Goal: Information Seeking & Learning: Learn about a topic

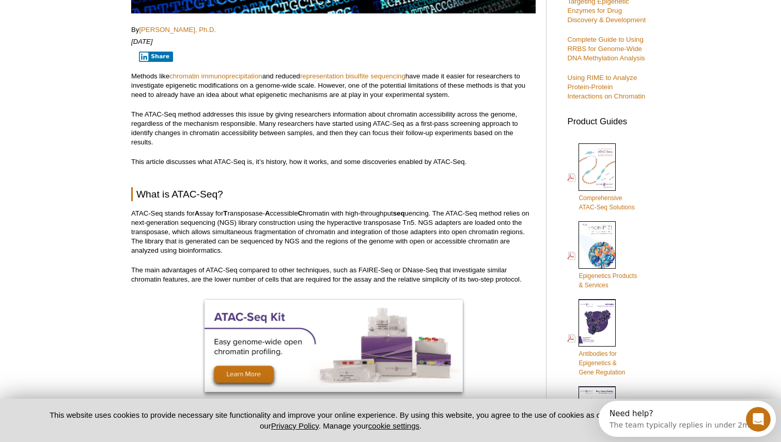
scroll to position [354, 0]
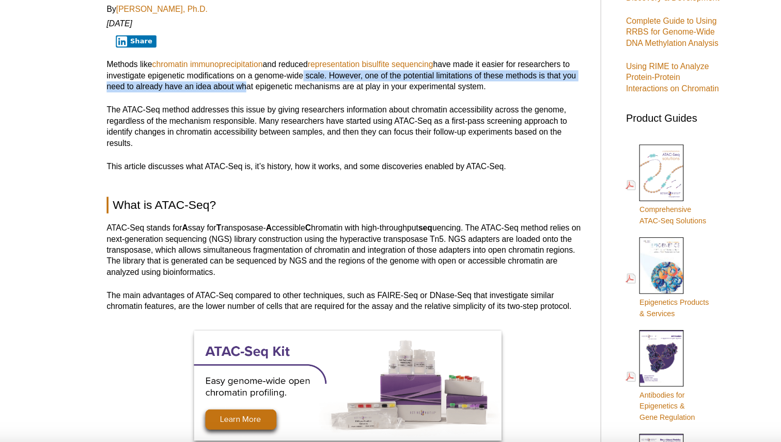
drag, startPoint x: 246, startPoint y: 90, endPoint x: 293, endPoint y: 80, distance: 47.6
click at [293, 80] on p "Methods like chromatin immunoprecipitation and reduced representation bisulfite…" at bounding box center [333, 80] width 404 height 28
drag, startPoint x: 293, startPoint y: 80, endPoint x: 250, endPoint y: 84, distance: 43.0
click at [250, 84] on p "Methods like chromatin immunoprecipitation and reduced representation bisulfite…" at bounding box center [333, 80] width 404 height 28
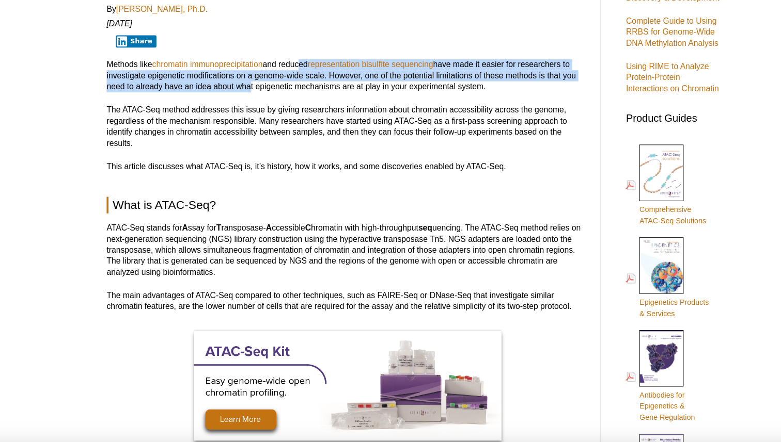
drag, startPoint x: 250, startPoint y: 84, endPoint x: 292, endPoint y: 74, distance: 43.1
click at [292, 74] on p "Methods like chromatin immunoprecipitation and reduced representation bisulfite…" at bounding box center [333, 80] width 404 height 28
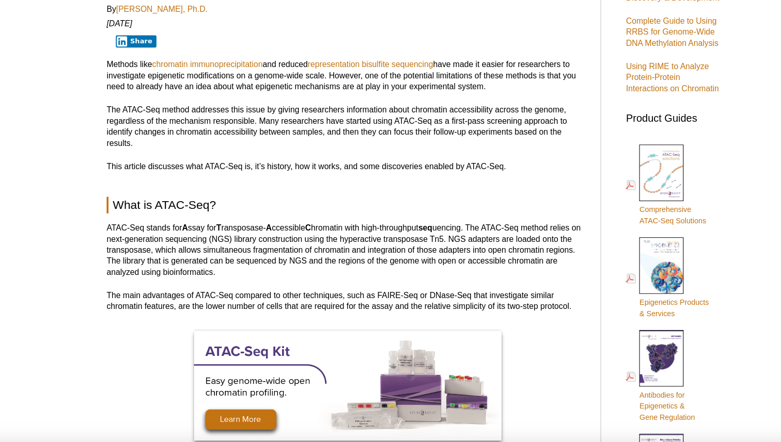
click at [294, 71] on p "Methods like chromatin immunoprecipitation and reduced representation bisulfite…" at bounding box center [333, 80] width 404 height 28
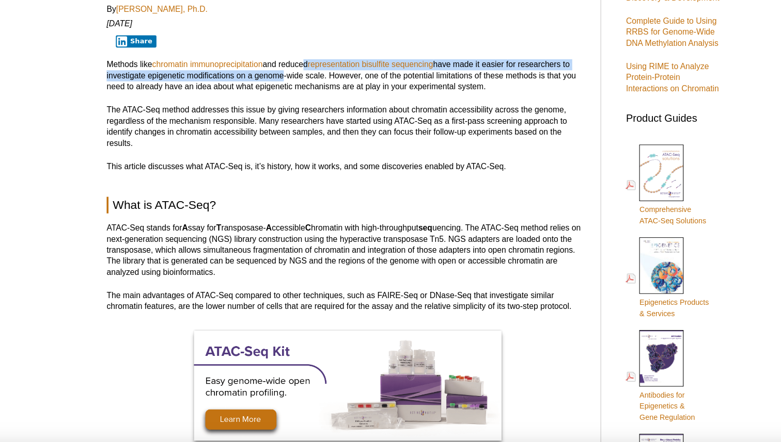
drag, startPoint x: 295, startPoint y: 71, endPoint x: 274, endPoint y: 81, distance: 23.8
click at [274, 81] on p "Methods like chromatin immunoprecipitation and reduced representation bisulfite…" at bounding box center [333, 80] width 404 height 28
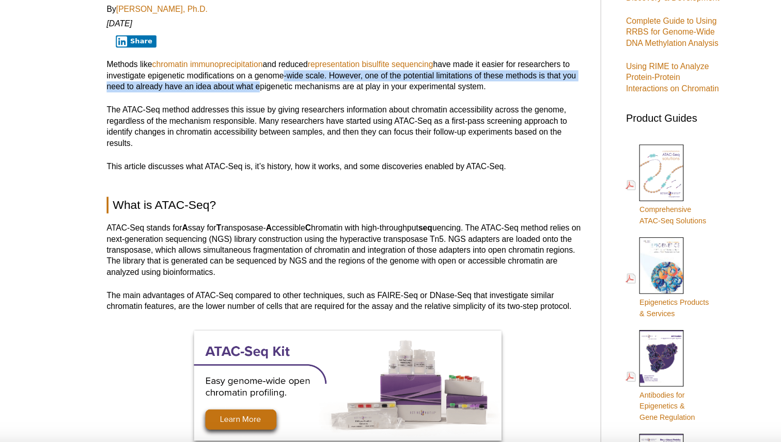
drag, startPoint x: 274, startPoint y: 81, endPoint x: 257, endPoint y: 88, distance: 18.3
click at [257, 88] on p "Methods like chromatin immunoprecipitation and reduced representation bisulfite…" at bounding box center [333, 80] width 404 height 28
drag, startPoint x: 257, startPoint y: 88, endPoint x: 297, endPoint y: 78, distance: 41.3
click at [297, 78] on p "Methods like chromatin immunoprecipitation and reduced representation bisulfite…" at bounding box center [333, 80] width 404 height 28
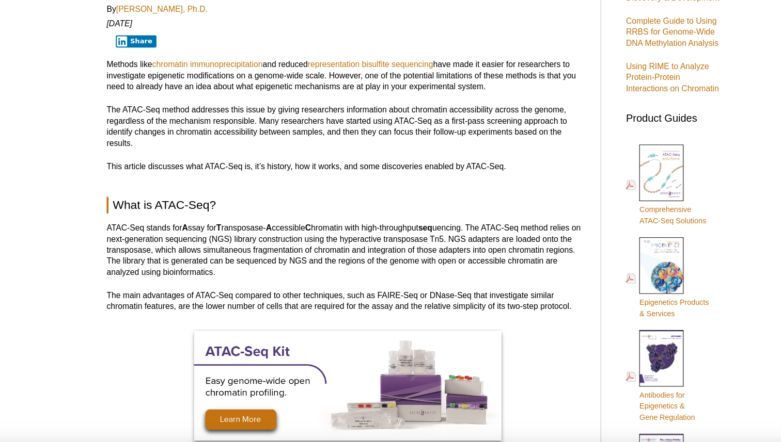
drag, startPoint x: 297, startPoint y: 78, endPoint x: 298, endPoint y: 70, distance: 8.8
click at [297, 72] on p "Methods like chromatin immunoprecipitation and reduced representation bisulfite…" at bounding box center [333, 80] width 404 height 28
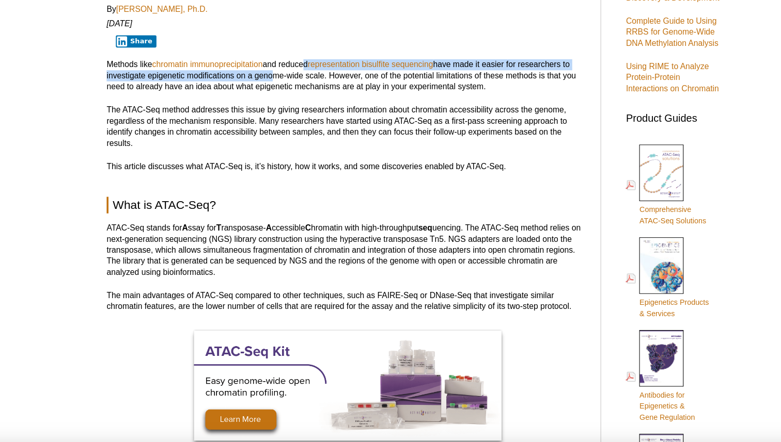
drag, startPoint x: 298, startPoint y: 67, endPoint x: 267, endPoint y: 82, distance: 33.9
click at [267, 82] on p "Methods like chromatin immunoprecipitation and reduced representation bisulfite…" at bounding box center [333, 80] width 404 height 28
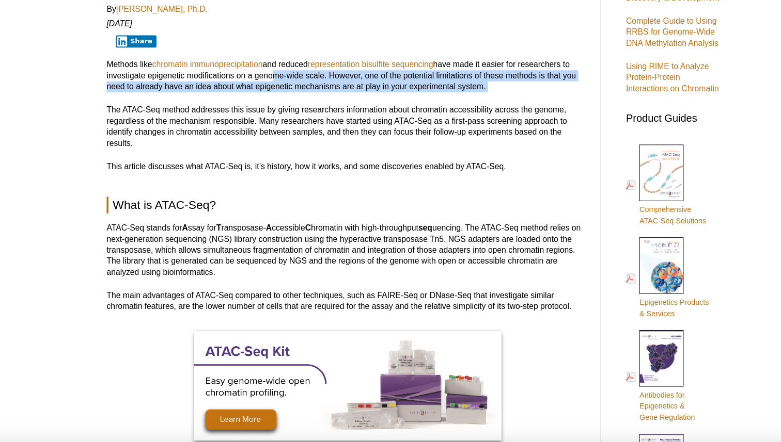
drag, startPoint x: 267, startPoint y: 82, endPoint x: 264, endPoint y: 94, distance: 12.9
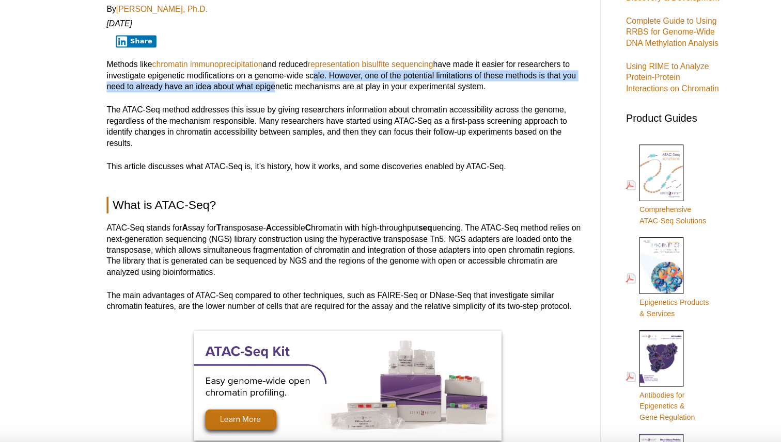
drag, startPoint x: 270, startPoint y: 85, endPoint x: 302, endPoint y: 77, distance: 32.4
click at [301, 77] on p "Methods like chromatin immunoprecipitation and reduced representation bisulfite…" at bounding box center [333, 80] width 404 height 28
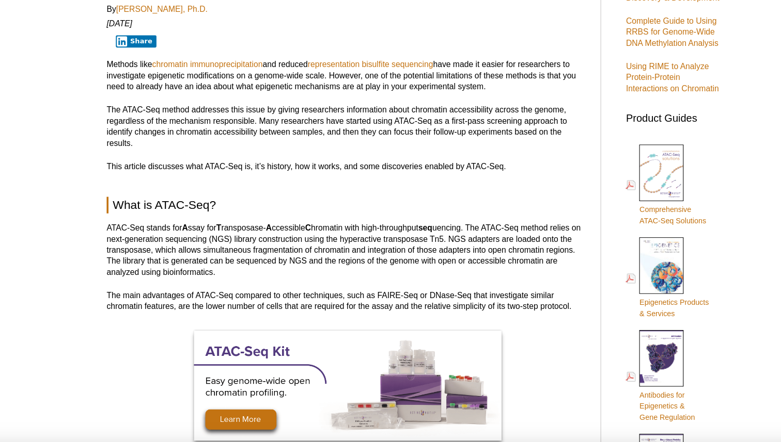
click at [300, 73] on p "Methods like chromatin immunoprecipitation and reduced representation bisulfite…" at bounding box center [333, 80] width 404 height 28
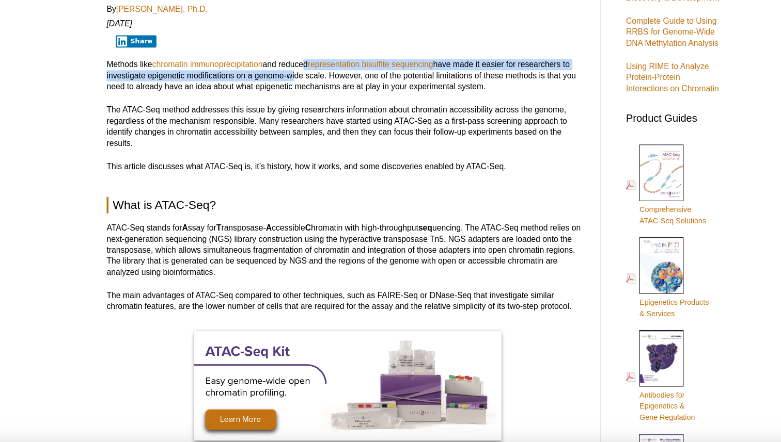
drag, startPoint x: 297, startPoint y: 73, endPoint x: 287, endPoint y: 80, distance: 12.6
click at [287, 80] on p "Methods like chromatin immunoprecipitation and reduced representation bisulfite…" at bounding box center [333, 80] width 404 height 28
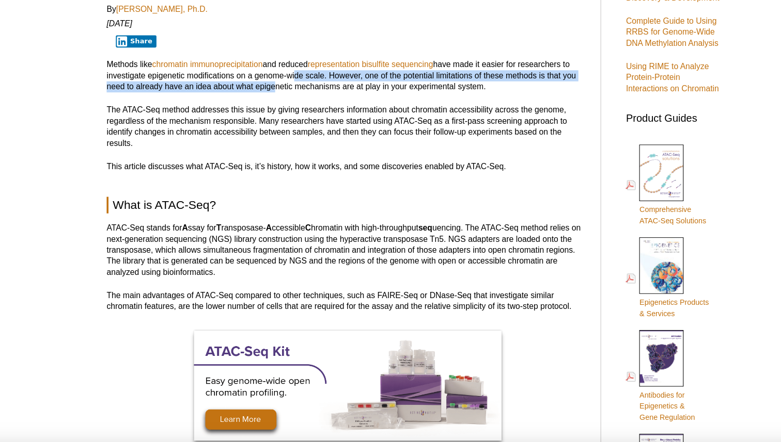
drag, startPoint x: 287, startPoint y: 80, endPoint x: 270, endPoint y: 86, distance: 18.0
click at [270, 86] on p "Methods like chromatin immunoprecipitation and reduced representation bisulfite…" at bounding box center [333, 80] width 404 height 28
drag, startPoint x: 270, startPoint y: 86, endPoint x: 292, endPoint y: 78, distance: 22.9
click at [292, 78] on p "Methods like chromatin immunoprecipitation and reduced representation bisulfite…" at bounding box center [333, 80] width 404 height 28
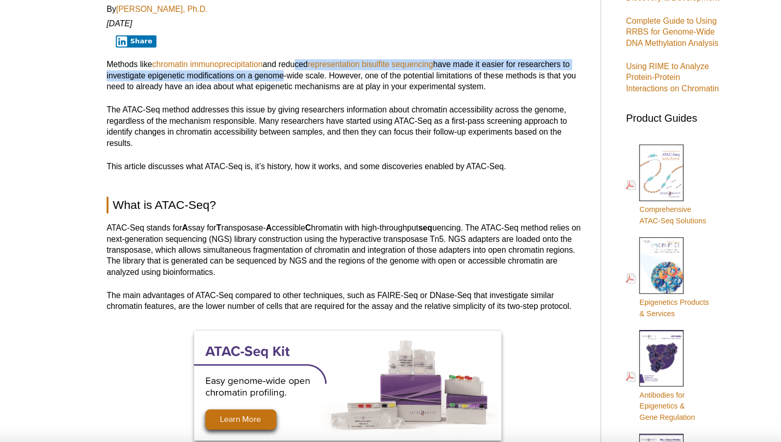
drag, startPoint x: 289, startPoint y: 72, endPoint x: 276, endPoint y: 81, distance: 15.8
click at [276, 81] on p "Methods like chromatin immunoprecipitation and reduced representation bisulfite…" at bounding box center [333, 80] width 404 height 28
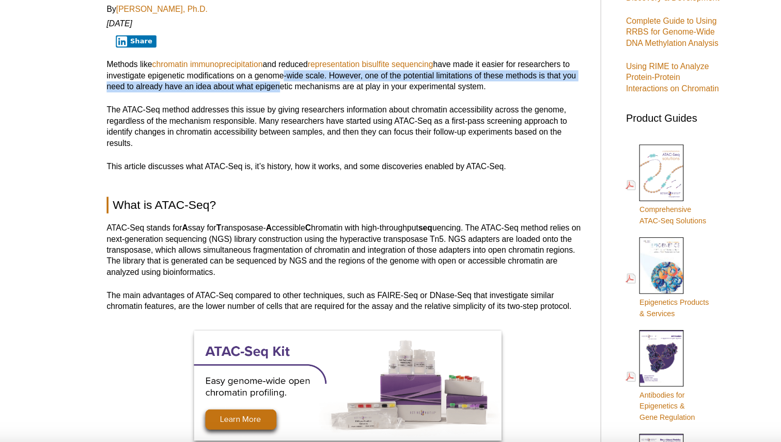
drag, startPoint x: 275, startPoint y: 81, endPoint x: 272, endPoint y: 92, distance: 11.6
click at [272, 92] on p "Methods like chromatin immunoprecipitation and reduced representation bisulfite…" at bounding box center [333, 80] width 404 height 28
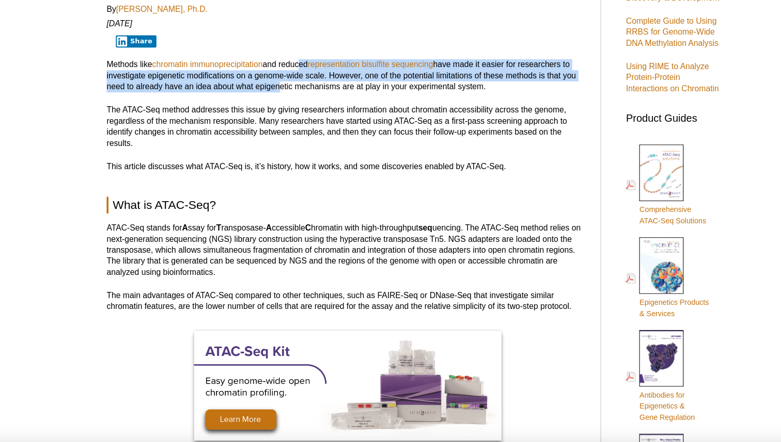
drag, startPoint x: 272, startPoint y: 92, endPoint x: 292, endPoint y: 74, distance: 27.1
click at [292, 74] on p "Methods like chromatin immunoprecipitation and reduced representation bisulfite…" at bounding box center [333, 80] width 404 height 28
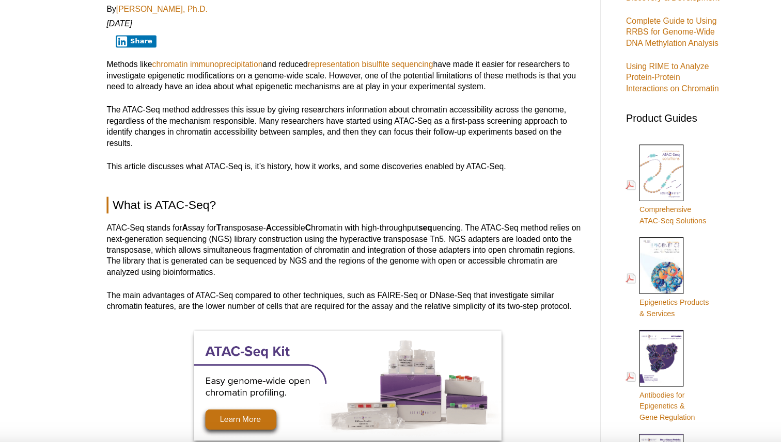
click at [294, 71] on p "Methods like chromatin immunoprecipitation and reduced representation bisulfite…" at bounding box center [333, 80] width 404 height 28
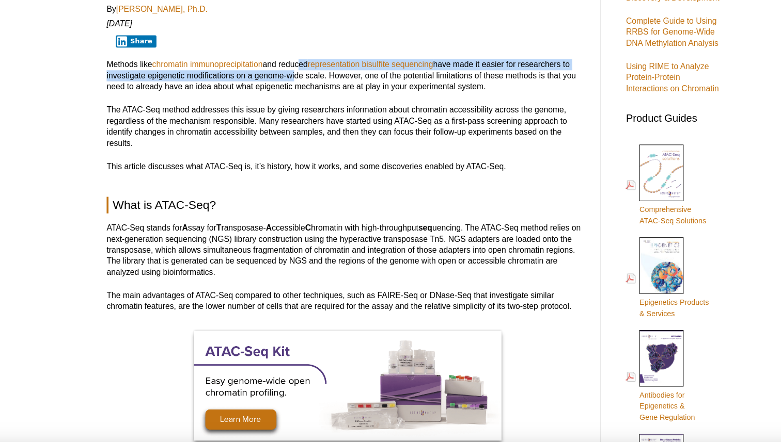
drag, startPoint x: 294, startPoint y: 71, endPoint x: 287, endPoint y: 79, distance: 11.0
click at [287, 79] on p "Methods like chromatin immunoprecipitation and reduced representation bisulfite…" at bounding box center [333, 80] width 404 height 28
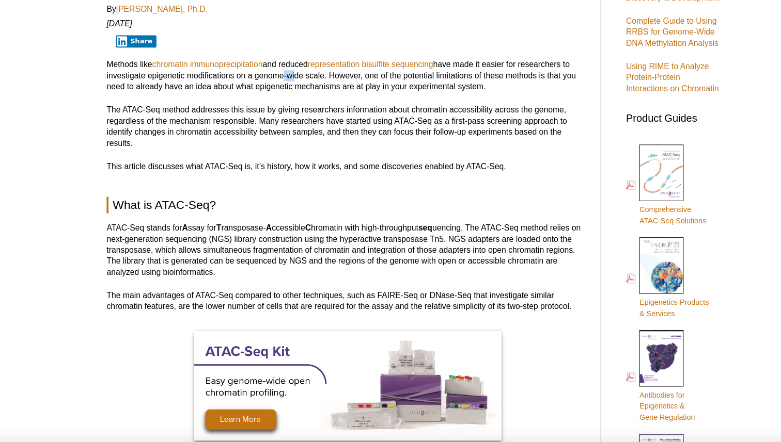
drag, startPoint x: 287, startPoint y: 79, endPoint x: 273, endPoint y: 84, distance: 14.9
click at [276, 83] on p "Methods like chromatin immunoprecipitation and reduced representation bisulfite…" at bounding box center [333, 80] width 404 height 28
drag, startPoint x: 273, startPoint y: 84, endPoint x: 286, endPoint y: 82, distance: 13.7
click at [286, 82] on p "Methods like chromatin immunoprecipitation and reduced representation bisulfite…" at bounding box center [333, 80] width 404 height 28
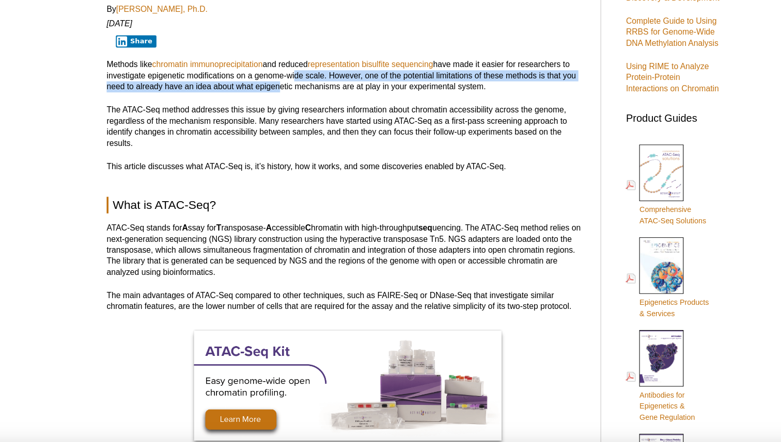
drag, startPoint x: 286, startPoint y: 82, endPoint x: 271, endPoint y: 86, distance: 15.7
click at [271, 86] on p "Methods like chromatin immunoprecipitation and reduced representation bisulfite…" at bounding box center [333, 80] width 404 height 28
drag, startPoint x: 271, startPoint y: 86, endPoint x: 277, endPoint y: 82, distance: 7.0
click at [276, 82] on p "Methods like chromatin immunoprecipitation and reduced representation bisulfite…" at bounding box center [333, 80] width 404 height 28
click at [278, 82] on p "Methods like chromatin immunoprecipitation and reduced representation bisulfite…" at bounding box center [333, 80] width 404 height 28
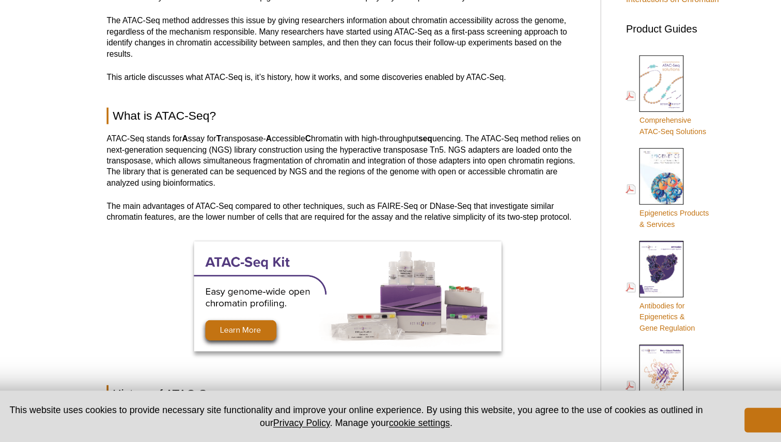
scroll to position [412, 0]
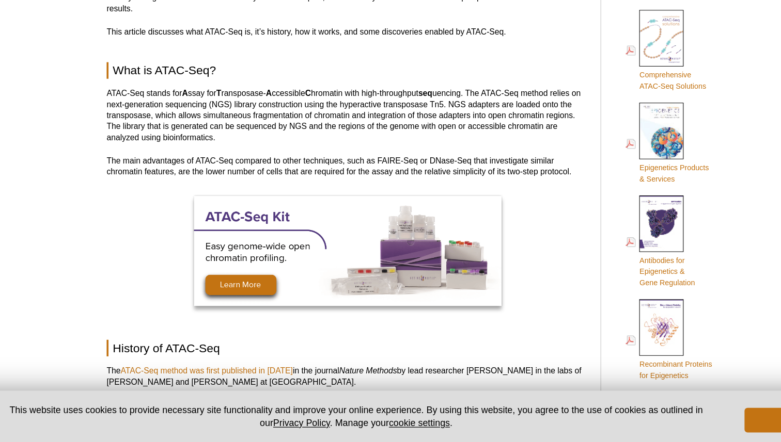
drag, startPoint x: 245, startPoint y: 149, endPoint x: 280, endPoint y: 151, distance: 35.1
click at [247, 149] on p "ATAC-Seq stands for A ssay for T ransposase- A ccessible C hromatin with high-t…" at bounding box center [333, 168] width 404 height 46
drag, startPoint x: 322, startPoint y: 152, endPoint x: 247, endPoint y: 153, distance: 75.4
click at [247, 153] on p "ATAC-Seq stands for A ssay for T ransposase- A ccessible C hromatin with high-t…" at bounding box center [333, 168] width 404 height 46
drag, startPoint x: 247, startPoint y: 153, endPoint x: 291, endPoint y: 151, distance: 44.4
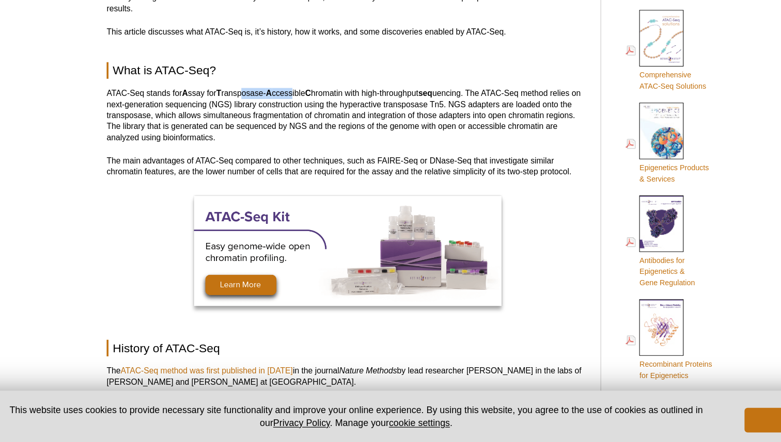
click at [291, 151] on p "ATAC-Seq stands for A ssay for T ransposase- A ccessible C hromatin with high-t…" at bounding box center [333, 168] width 404 height 46
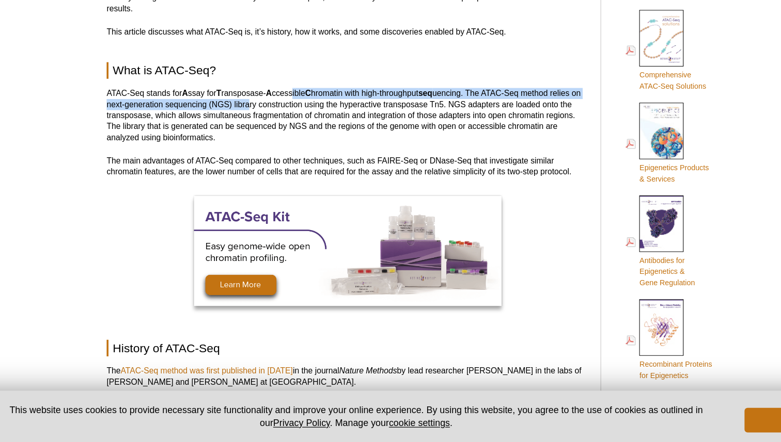
drag, startPoint x: 291, startPoint y: 150, endPoint x: 260, endPoint y: 157, distance: 31.8
click at [259, 158] on p "ATAC-Seq stands for A ssay for T ransposase- A ccessible C hromatin with high-t…" at bounding box center [333, 168] width 404 height 46
drag, startPoint x: 260, startPoint y: 157, endPoint x: 289, endPoint y: 144, distance: 32.1
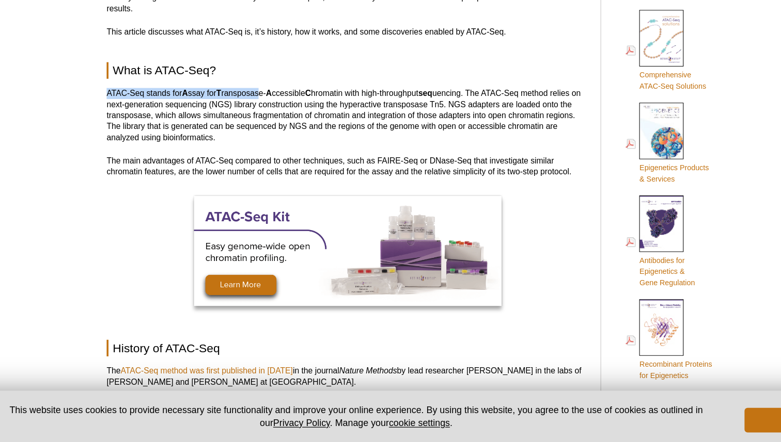
drag, startPoint x: 289, startPoint y: 144, endPoint x: 261, endPoint y: 153, distance: 30.0
drag, startPoint x: 261, startPoint y: 153, endPoint x: 252, endPoint y: 160, distance: 10.6
click at [258, 157] on p "ATAC-Seq stands for A ssay for T ransposase- A ccessible C hromatin with high-t…" at bounding box center [333, 168] width 404 height 46
click at [252, 160] on p "ATAC-Seq stands for A ssay for T ransposase- A ccessible C hromatin with high-t…" at bounding box center [333, 168] width 404 height 46
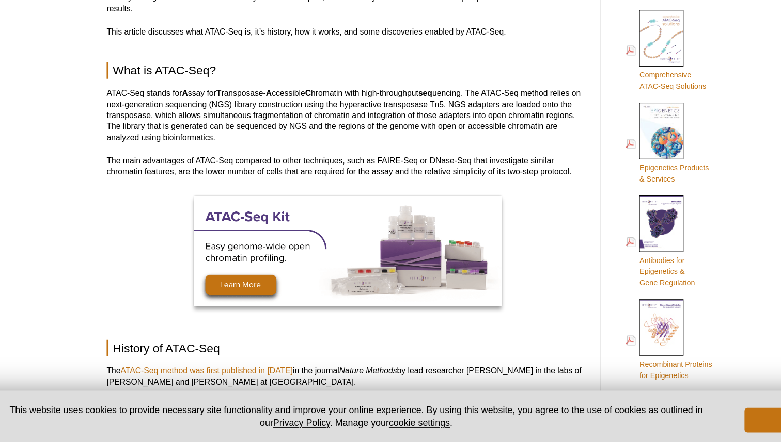
click at [417, 156] on p "ATAC-Seq stands for A ssay for T ransposase- A ccessible C hromatin with high-t…" at bounding box center [333, 168] width 404 height 46
copy p "Tn5"
click at [450, 162] on p "ATAC-Seq stands for A ssay for T ransposase- A ccessible C hromatin with high-t…" at bounding box center [333, 168] width 404 height 46
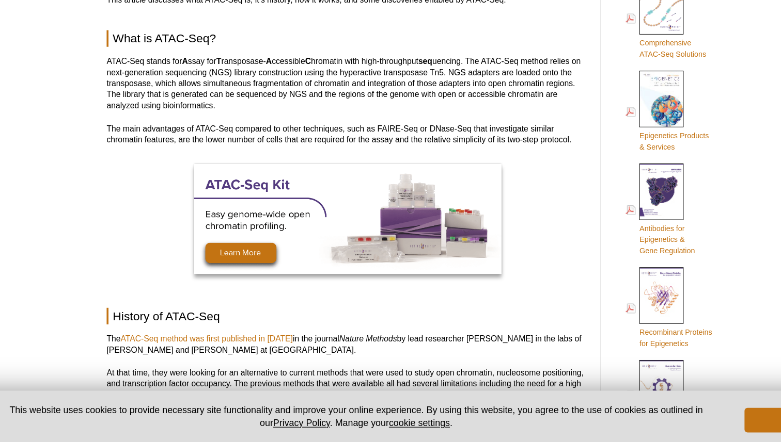
scroll to position [445, 0]
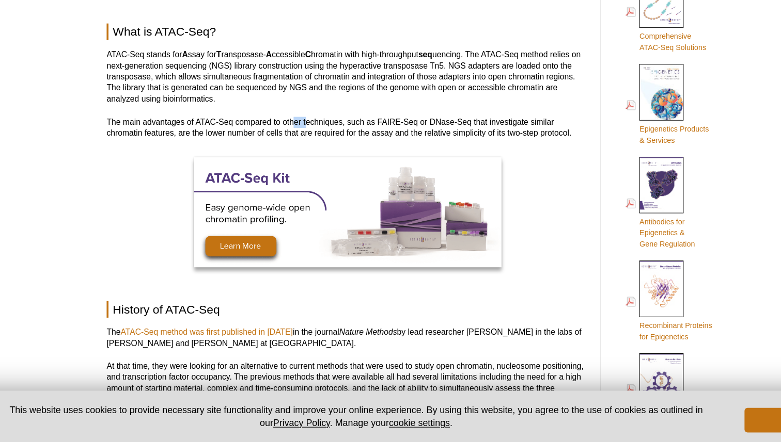
drag, startPoint x: 288, startPoint y: 178, endPoint x: 315, endPoint y: 171, distance: 27.7
click at [302, 173] on p "The main advantages of ATAC-Seq compared to other techniques, such as FAIRE-Seq…" at bounding box center [333, 178] width 404 height 19
drag, startPoint x: 297, startPoint y: 175, endPoint x: 271, endPoint y: 177, distance: 26.5
click at [272, 177] on p "The main advantages of ATAC-Seq compared to other techniques, such as FAIRE-Seq…" at bounding box center [333, 178] width 404 height 19
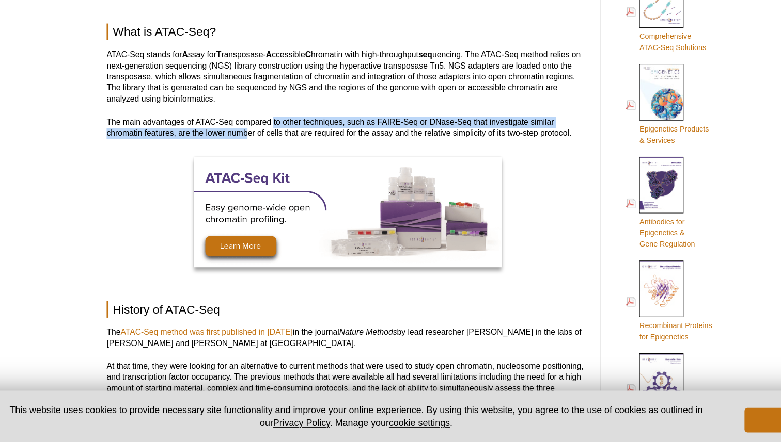
drag
click at [250, 184] on p "The main advantages of ATAC-Seq compared to other techniques, such as FAIRE-Seq…" at bounding box center [333, 178] width 404 height 19
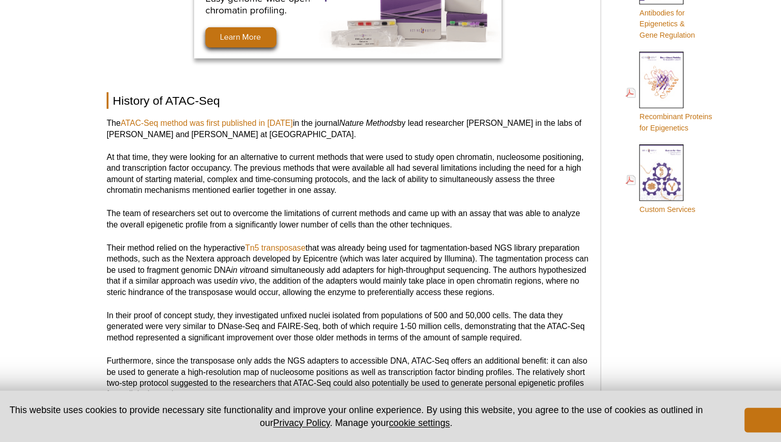
scroll to position [697, 0]
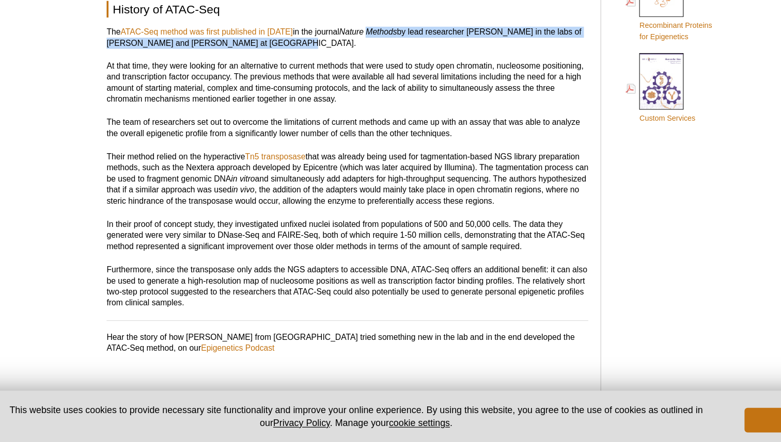
click at [351, 93] on p "The ATAC-Seq method was first published in [DATE] in the journal Nature Methods…" at bounding box center [333, 102] width 404 height 19
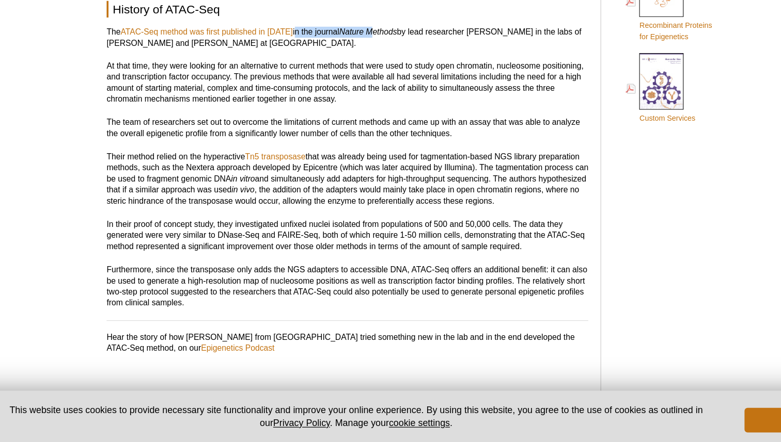
click at [284, 97] on p "The ATAC-Seq method was first published in [DATE] in the journal Nature Methods…" at bounding box center [333, 102] width 404 height 19
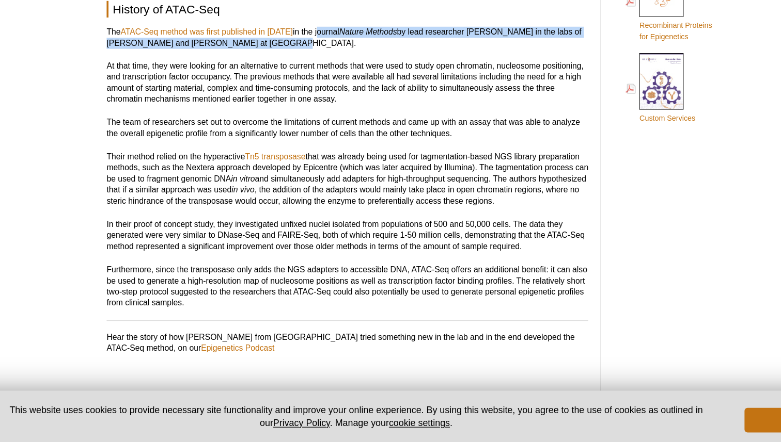
click at [258, 106] on p "The ATAC-Seq method was first published in [DATE] in the journal Nature Methods…" at bounding box center [333, 102] width 404 height 19
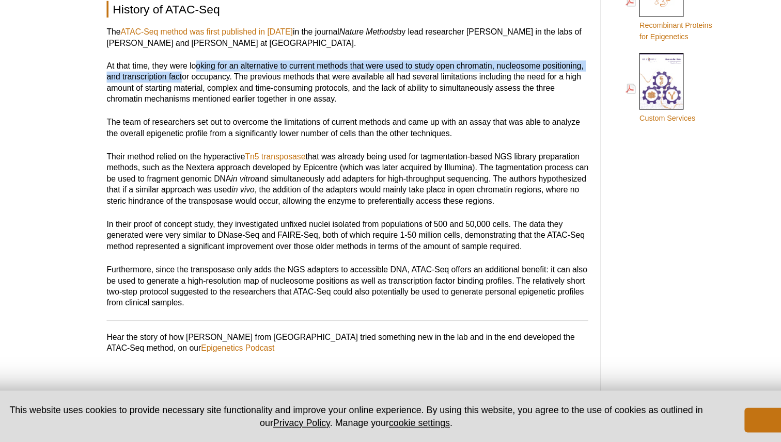
click at [196, 138] on p "At that time, they were looking for an alternative to current methods that were…" at bounding box center [333, 139] width 404 height 37
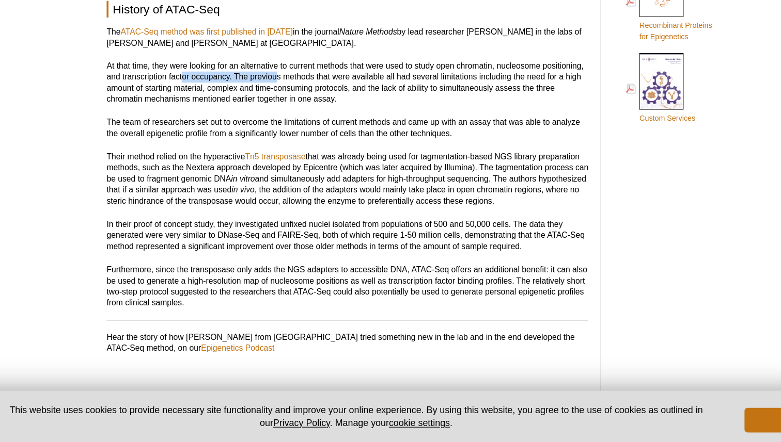
click at [273, 136] on p "At that time, they were looking for an alternative to current methods that were…" at bounding box center [333, 139] width 404 height 37
click at [267, 133] on p "At that time, they were looking for an alternative to current methods that were…" at bounding box center [333, 139] width 404 height 37
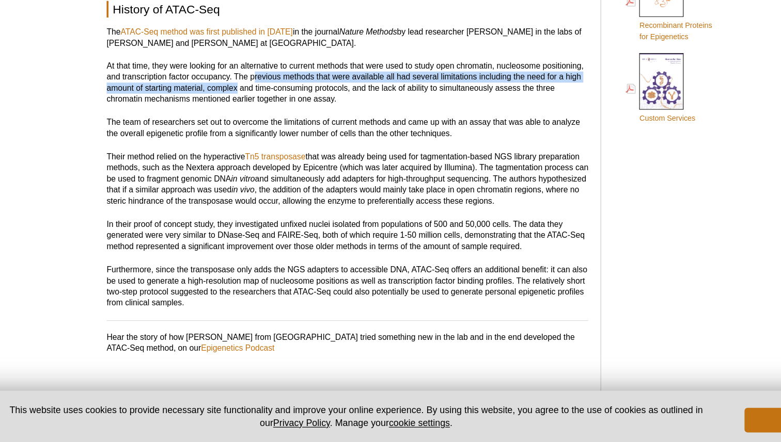
click at [241, 140] on p "At that time, they were looking for an alternative to current methods that were…" at bounding box center [333, 139] width 404 height 37
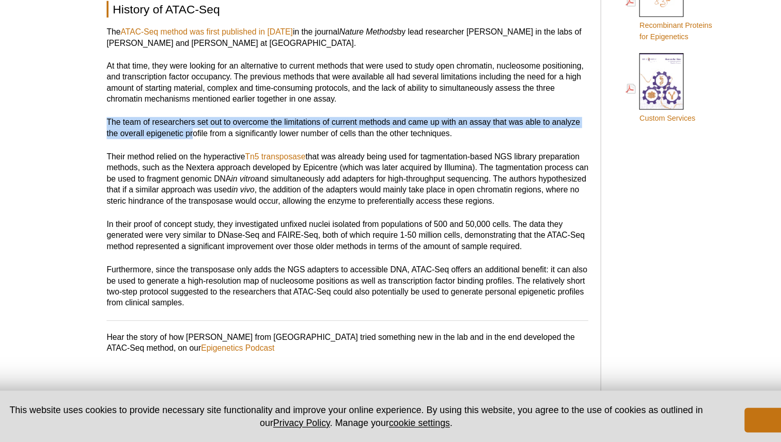
drag, startPoint x: 223, startPoint y: 164, endPoint x: 199, endPoint y: 181, distance: 28.8
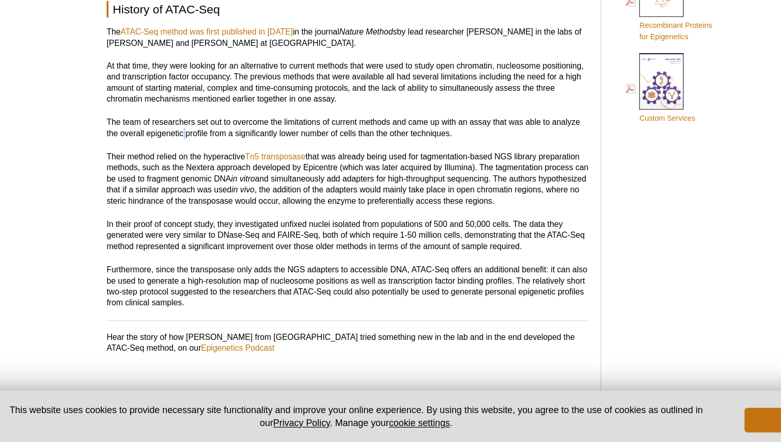
drag, startPoint x: 199, startPoint y: 181, endPoint x: 180, endPoint y: 198, distance: 25.6
drag, startPoint x: 180, startPoint y: 198, endPoint x: 226, endPoint y: 188, distance: 46.5
drag, startPoint x: 226, startPoint y: 188, endPoint x: 200, endPoint y: 203, distance: 29.8
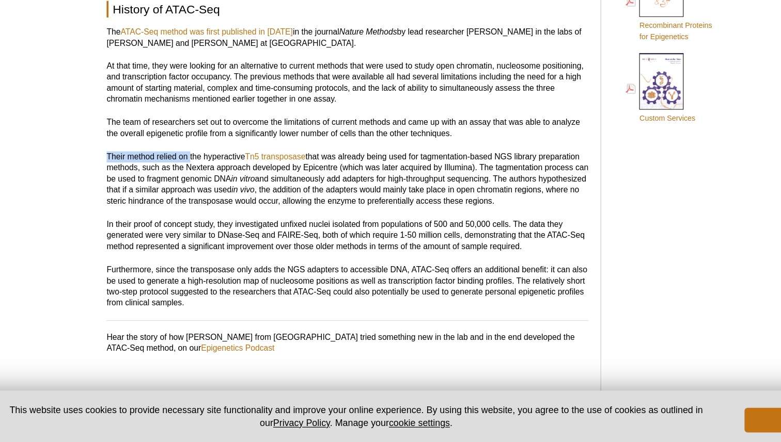
drag, startPoint x: 200, startPoint y: 203, endPoint x: 239, endPoint y: 191, distance: 41.0
drag, startPoint x: 246, startPoint y: 186, endPoint x: 201, endPoint y: 198, distance: 46.5
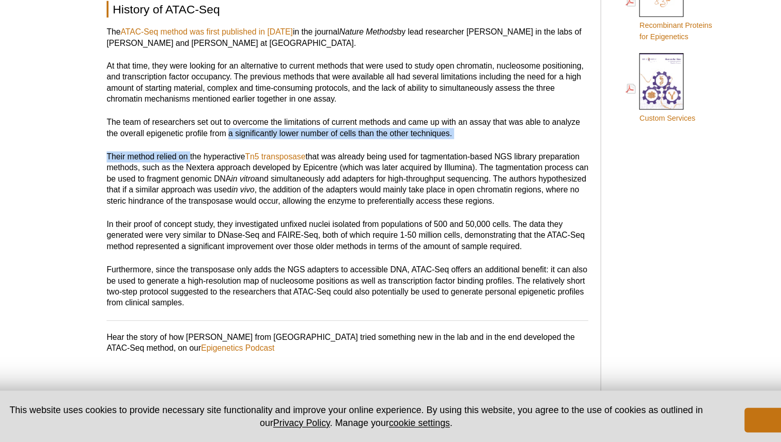
drag, startPoint x: 201, startPoint y: 198, endPoint x: 233, endPoint y: 186, distance: 34.1
drag, startPoint x: 233, startPoint y: 186, endPoint x: 205, endPoint y: 202, distance: 31.7
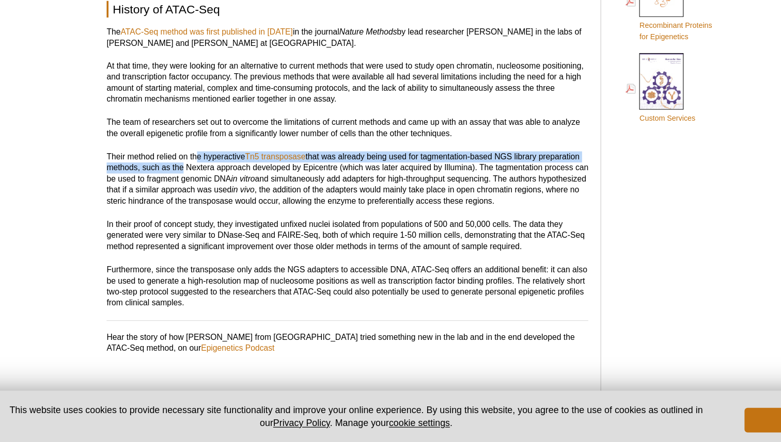
drag, startPoint x: 205, startPoint y: 201, endPoint x: 192, endPoint y: 215, distance: 19.7
click at [192, 215] on p "Their method relied on the hyperactive Tn5 transposase that was already being u…" at bounding box center [333, 221] width 404 height 46
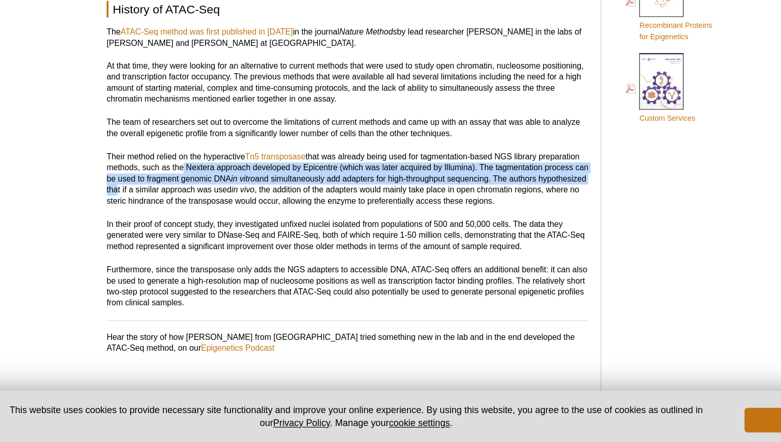
click at [178, 231] on p "Their method relied on the hyperactive Tn5 transposase that was already being u…" at bounding box center [333, 221] width 404 height 46
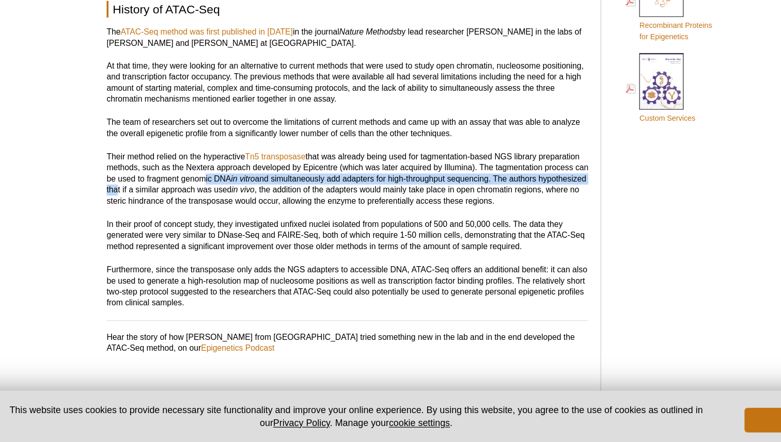
click at [221, 217] on p "Their method relied on the hyperactive Tn5 transposase that was already being u…" at bounding box center [333, 221] width 404 height 46
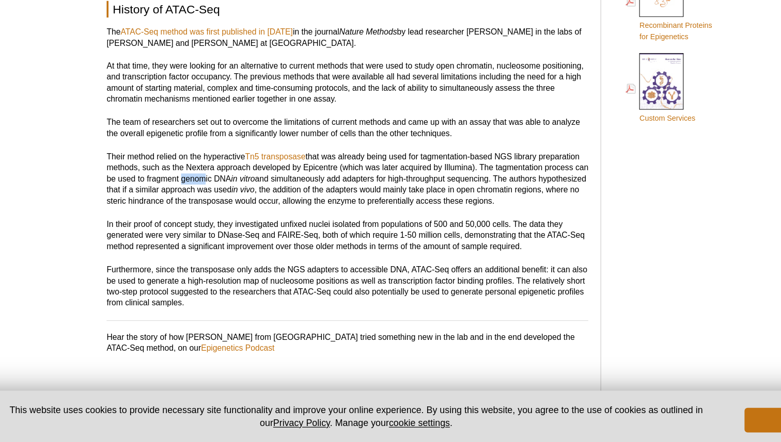
click at [204, 224] on p "Their method relied on the hyperactive Tn5 transposase that was already being u…" at bounding box center [333, 221] width 404 height 46
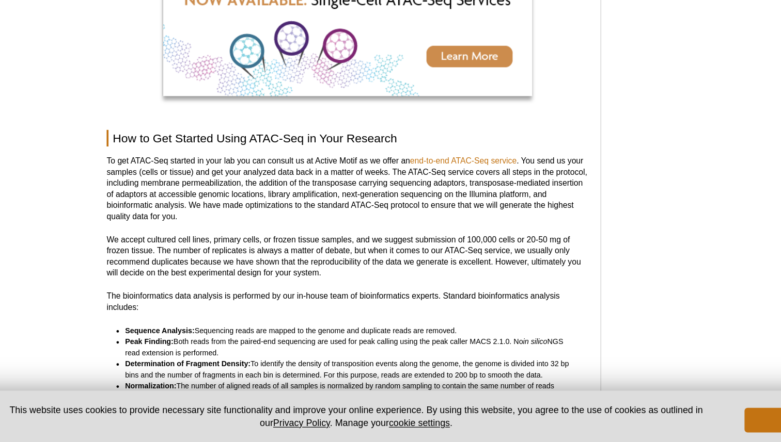
scroll to position [2600, 0]
